Goal: Task Accomplishment & Management: Manage account settings

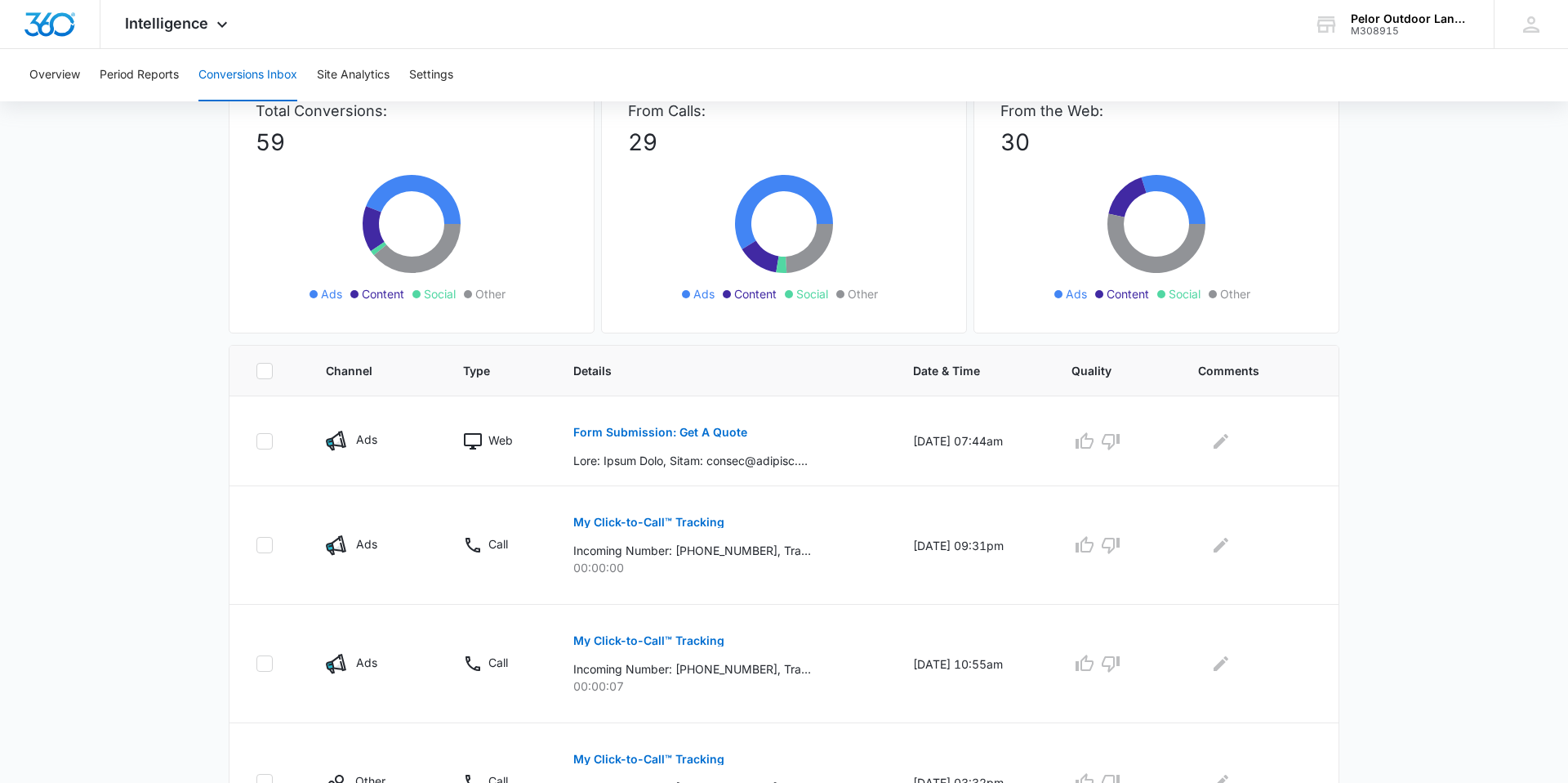
scroll to position [66, 0]
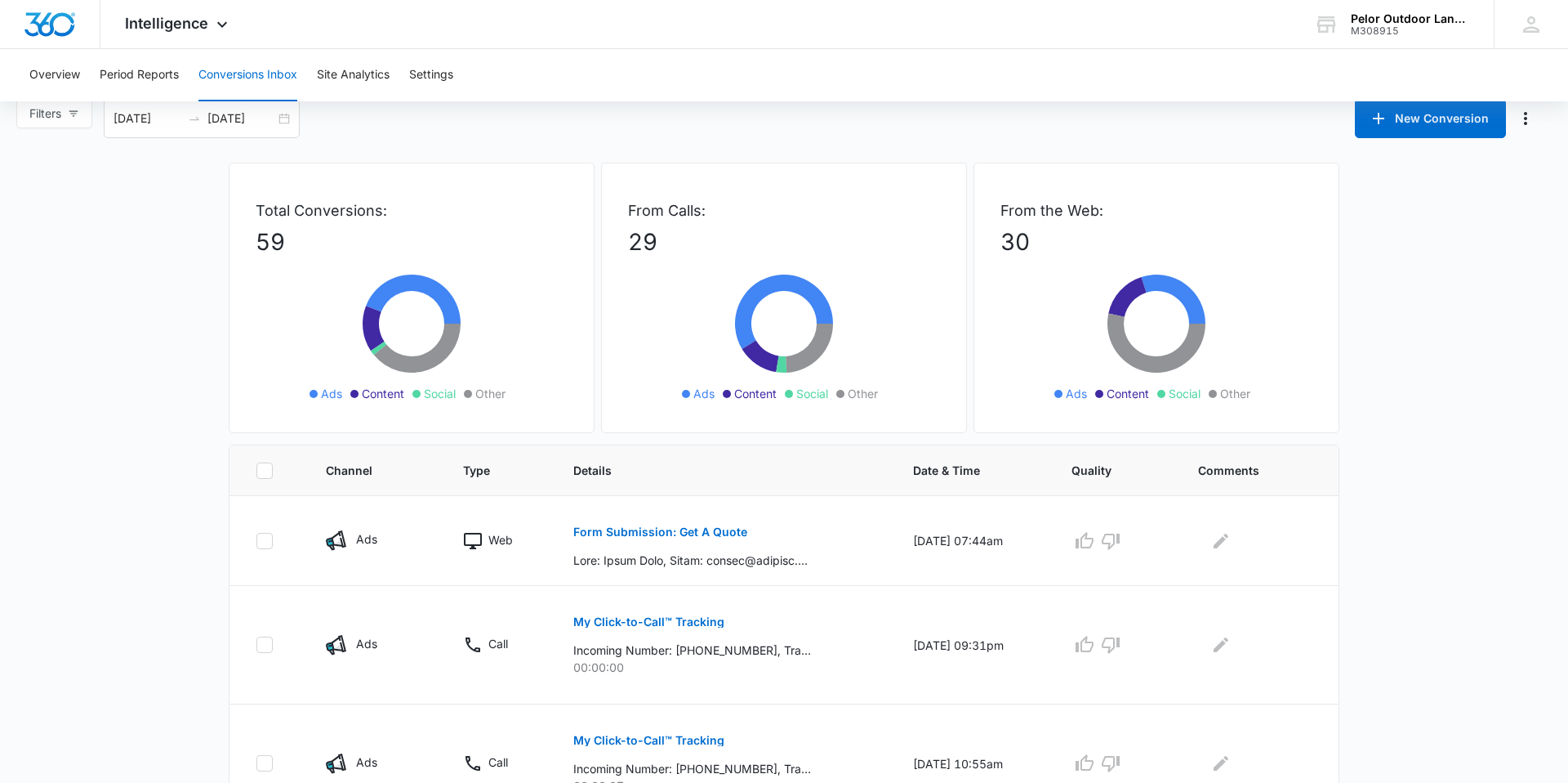
scroll to position [21, 0]
